Goal: Find specific page/section: Find specific page/section

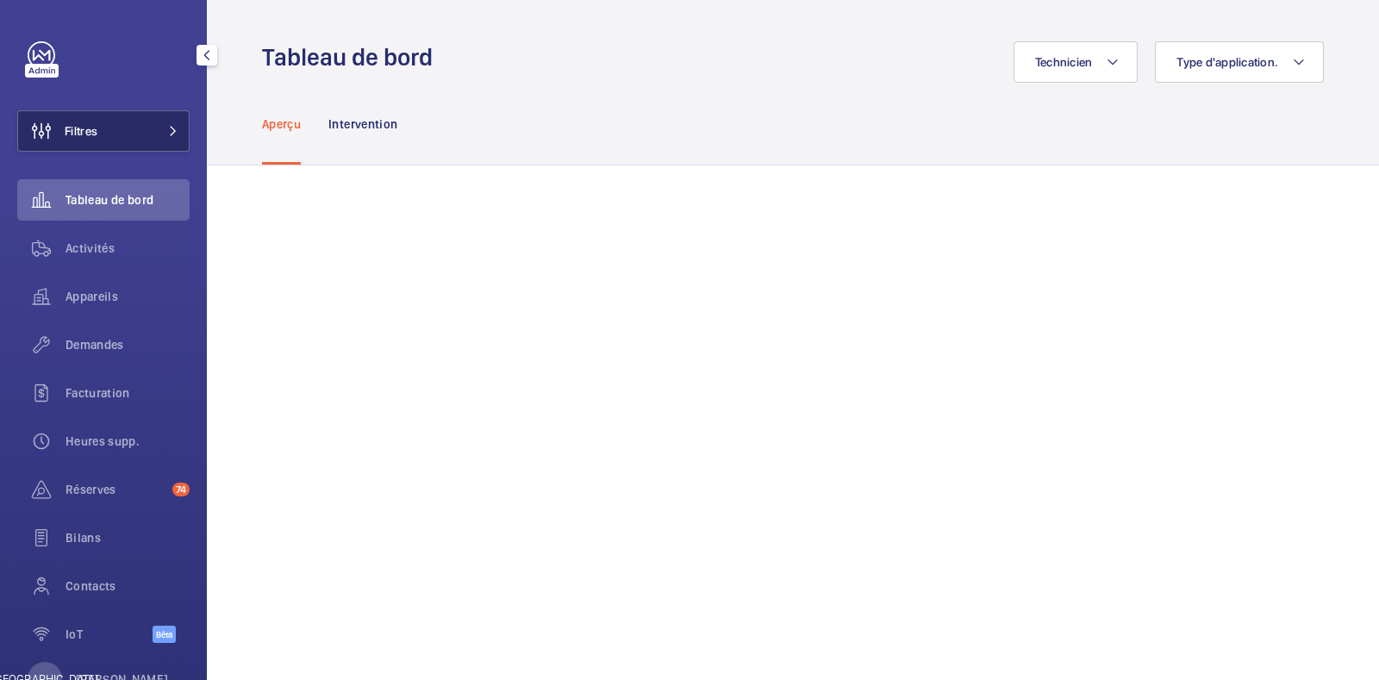
click at [94, 141] on span "Filtres" at bounding box center [57, 130] width 79 height 41
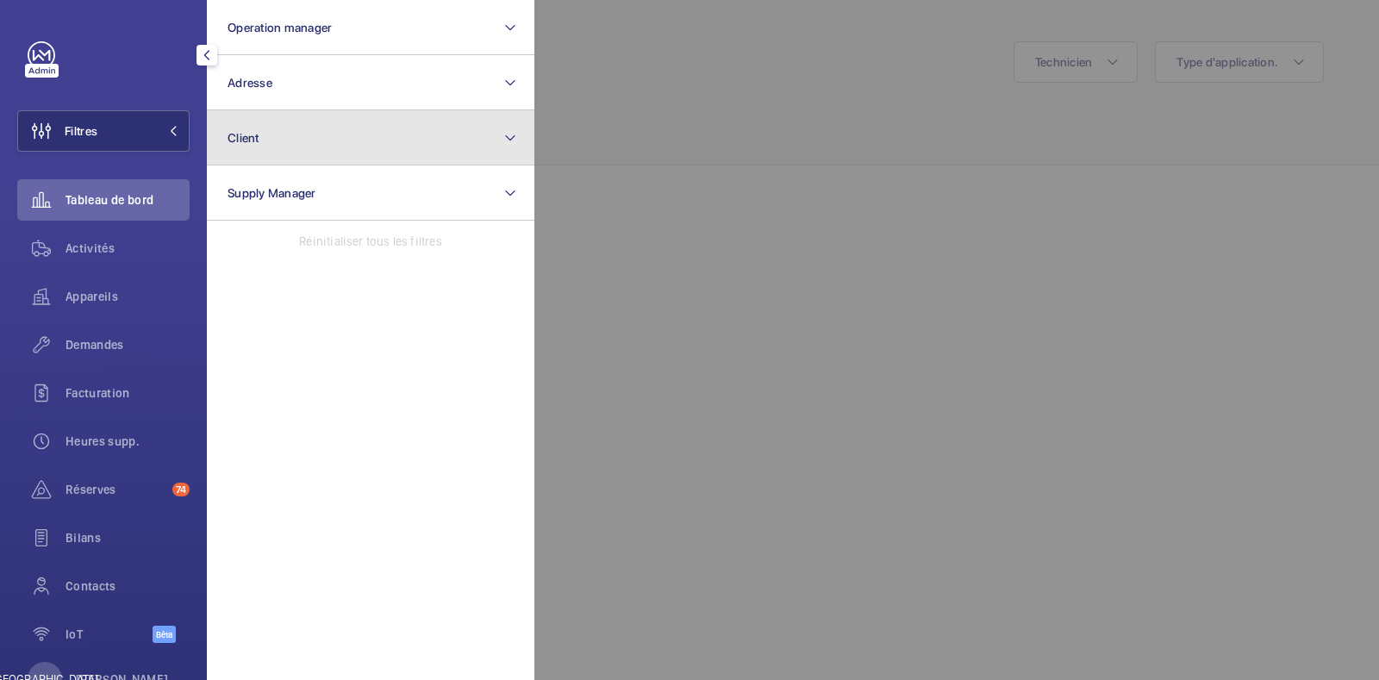
click at [298, 125] on button "Client" at bounding box center [370, 137] width 327 height 55
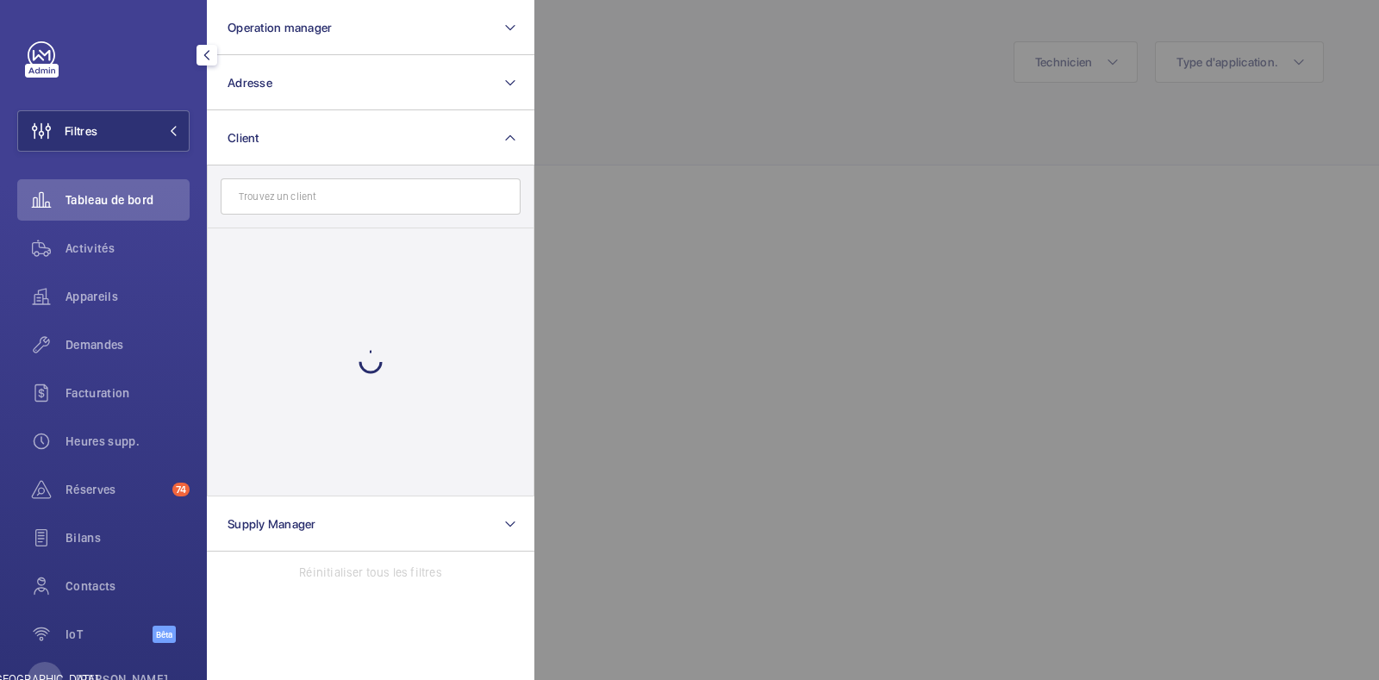
click at [403, 195] on input "text" at bounding box center [371, 196] width 300 height 36
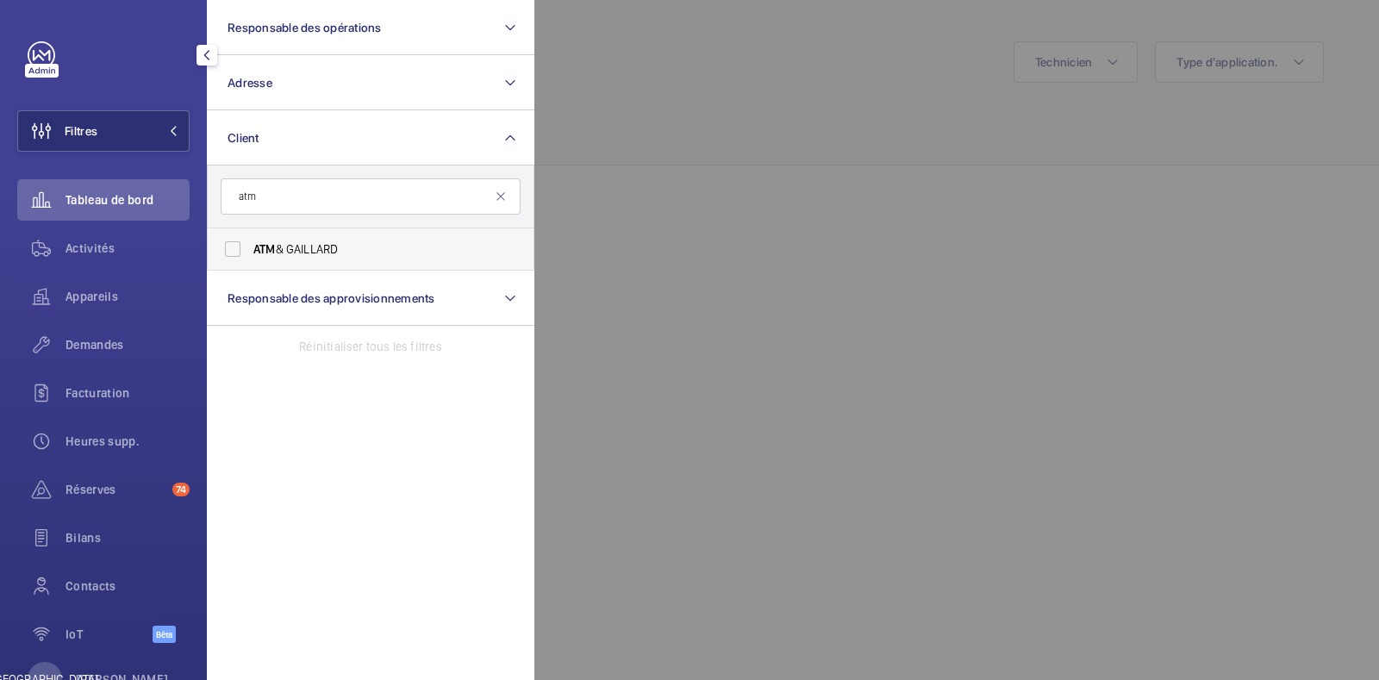
type input "atm"
click at [225, 252] on label "ATM & GAILLARD" at bounding box center [358, 248] width 300 height 41
click at [225, 252] on input "ATM & GAILLARD" at bounding box center [232, 249] width 34 height 34
checkbox input "true"
click at [564, 239] on div at bounding box center [1223, 340] width 1379 height 680
